Goal: Navigation & Orientation: Find specific page/section

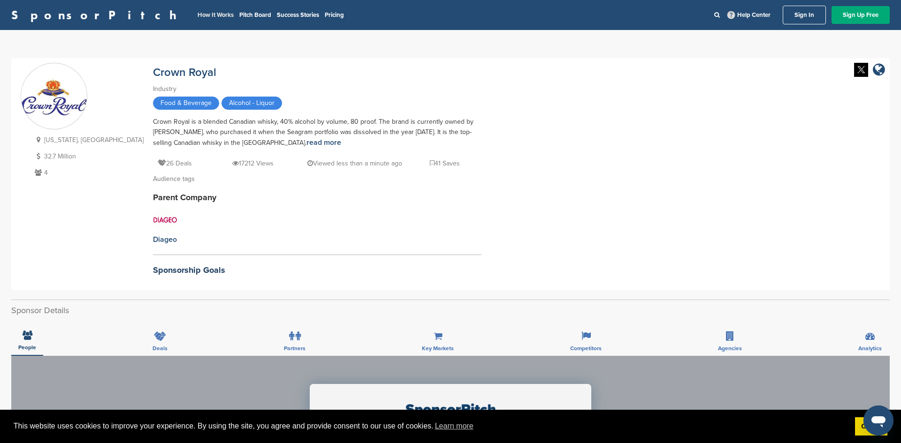
click at [197, 18] on link "How It Works" at bounding box center [215, 15] width 36 height 8
